Goal: Transaction & Acquisition: Purchase product/service

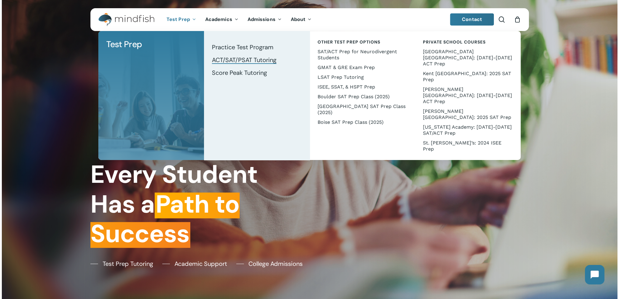
click at [232, 59] on span "ACT/SAT/PSAT Tutoring" at bounding box center [244, 60] width 65 height 8
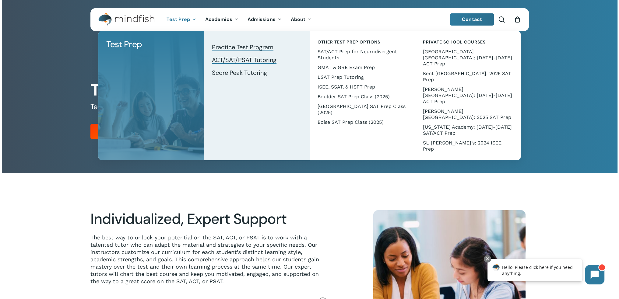
click at [236, 48] on span "Practice Test Program" at bounding box center [243, 47] width 62 height 8
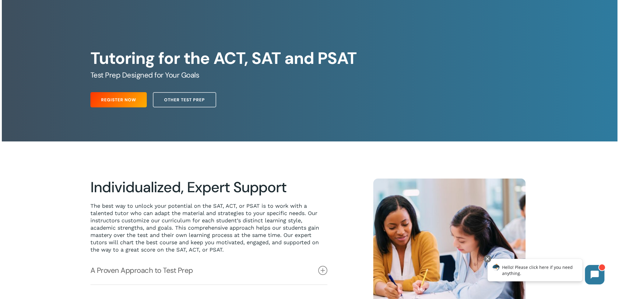
scroll to position [122, 0]
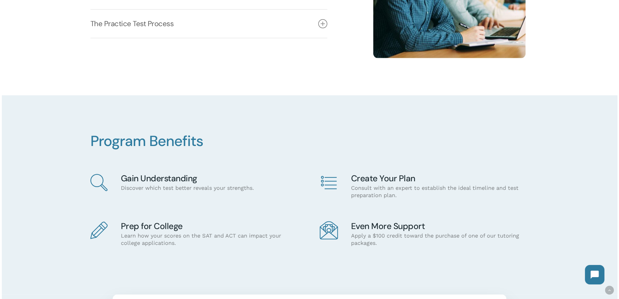
scroll to position [244, 0]
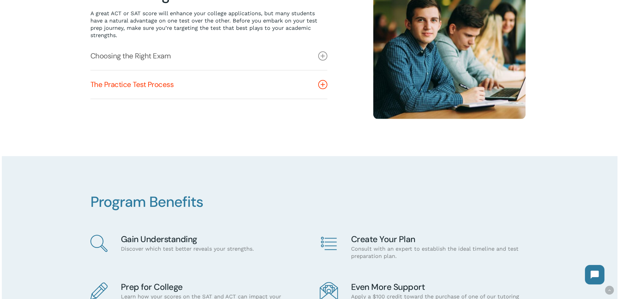
click at [145, 87] on link "The Practice Test Process" at bounding box center [208, 85] width 237 height 28
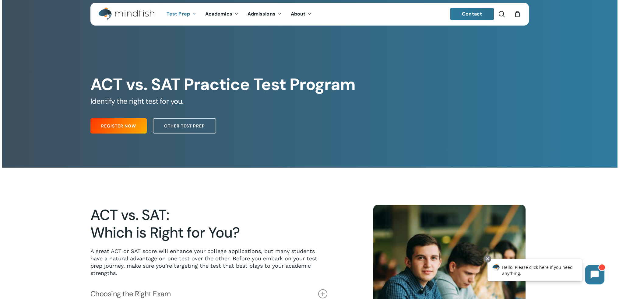
scroll to position [0, 0]
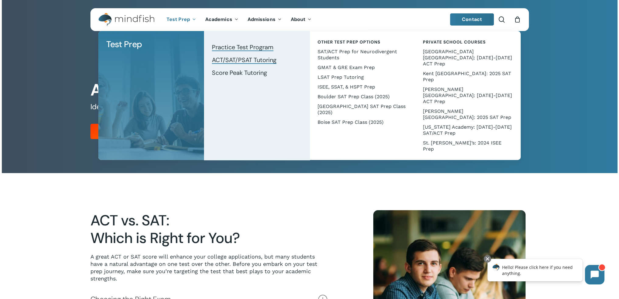
click at [229, 61] on span "ACT/SAT/PSAT Tutoring" at bounding box center [244, 60] width 65 height 8
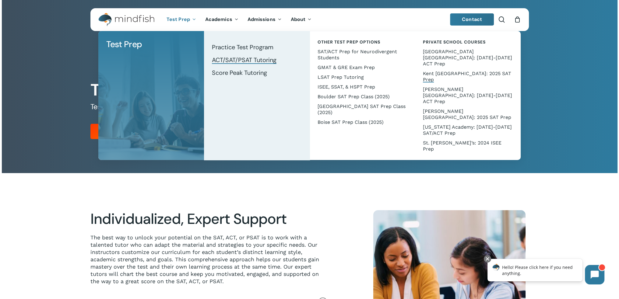
click at [443, 71] on span "Kent [GEOGRAPHIC_DATA]: 2025 SAT Prep" at bounding box center [467, 77] width 88 height 12
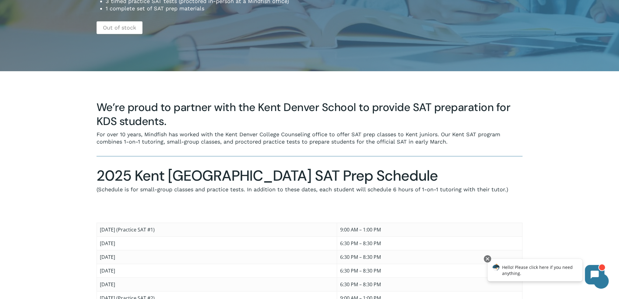
scroll to position [122, 0]
